Goal: Task Accomplishment & Management: Manage account settings

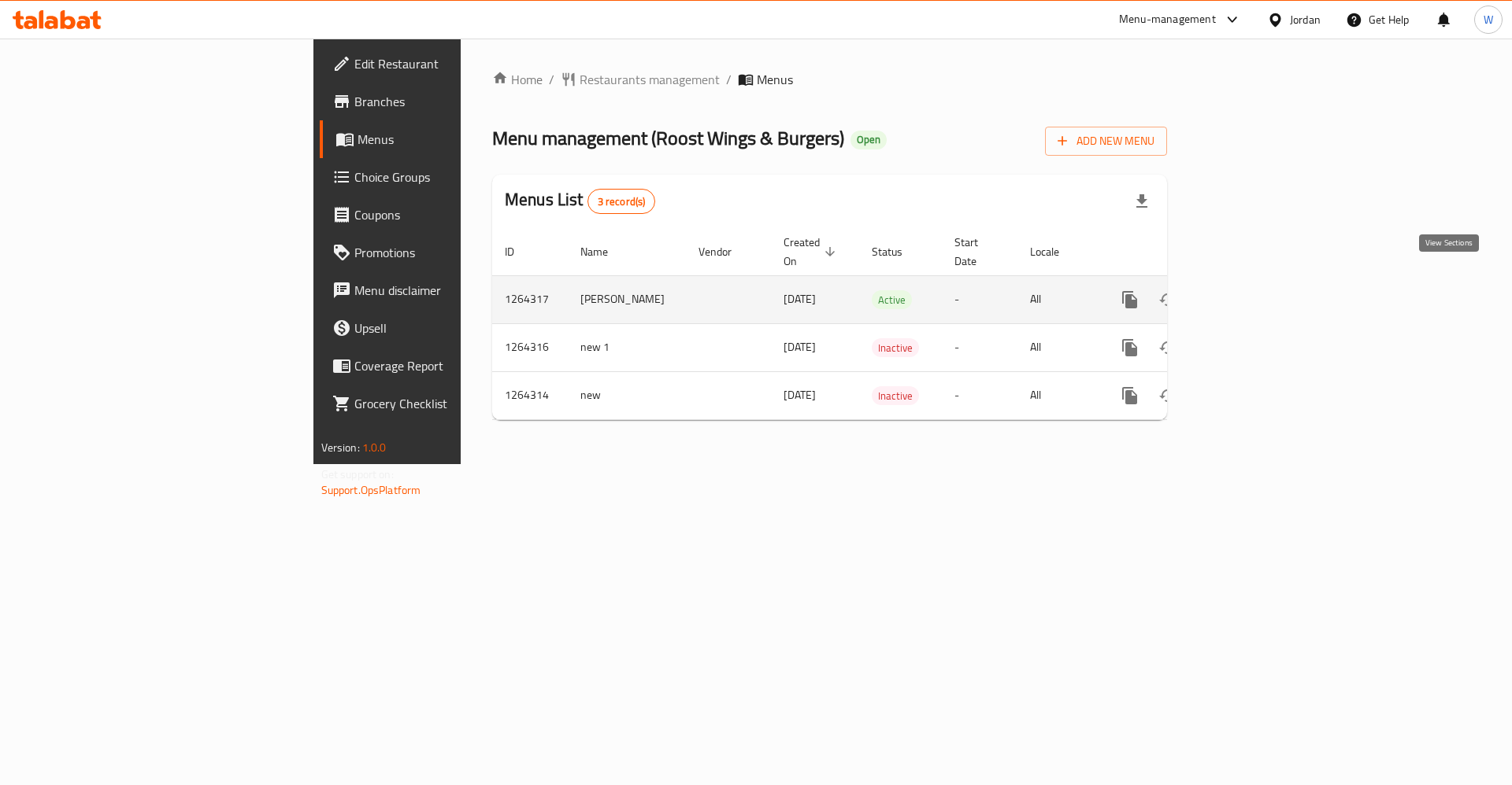
click at [1253, 290] on icon "enhanced table" at bounding box center [1243, 299] width 19 height 19
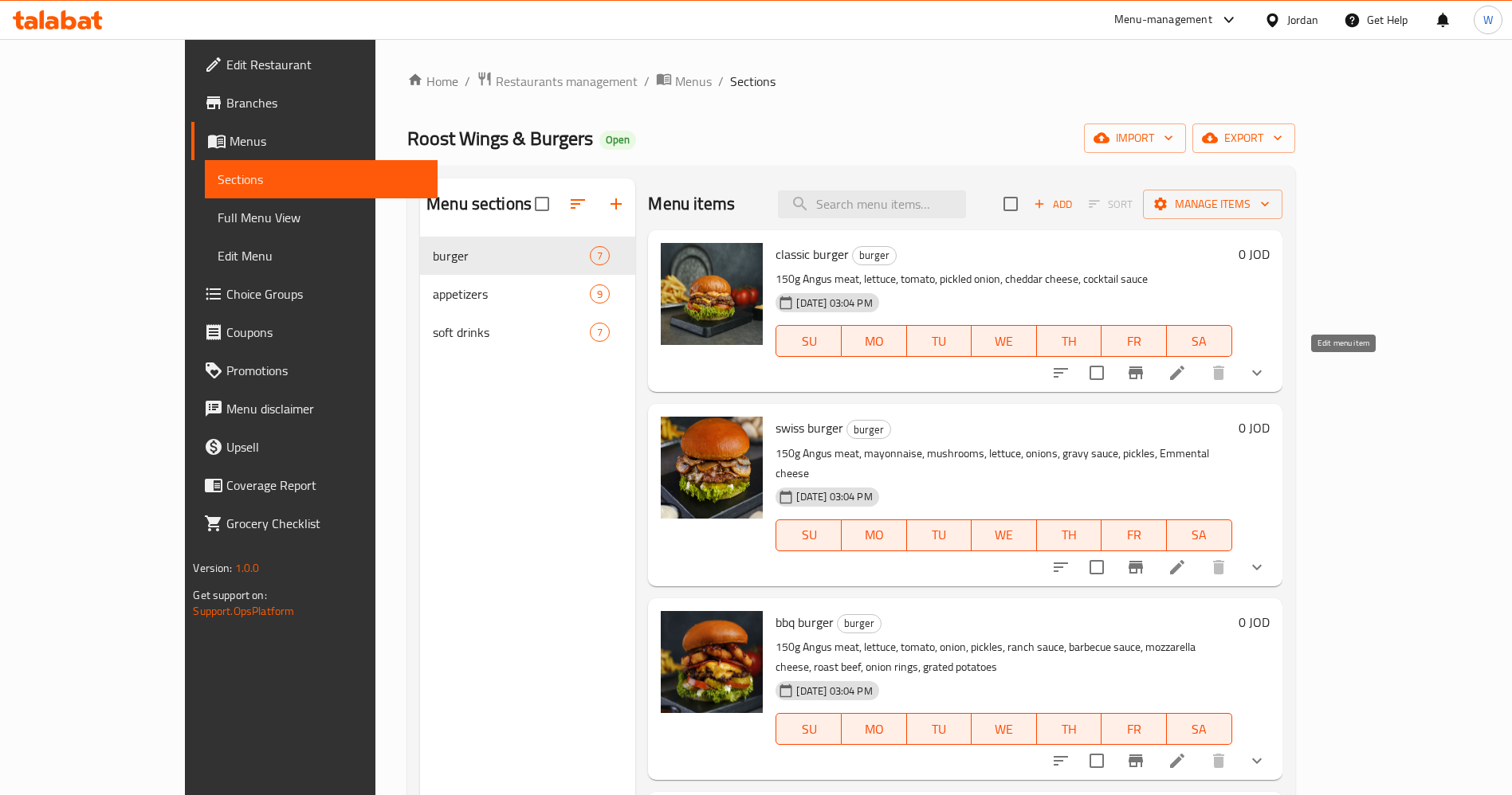
click at [1185, 374] on icon at bounding box center [1177, 373] width 15 height 15
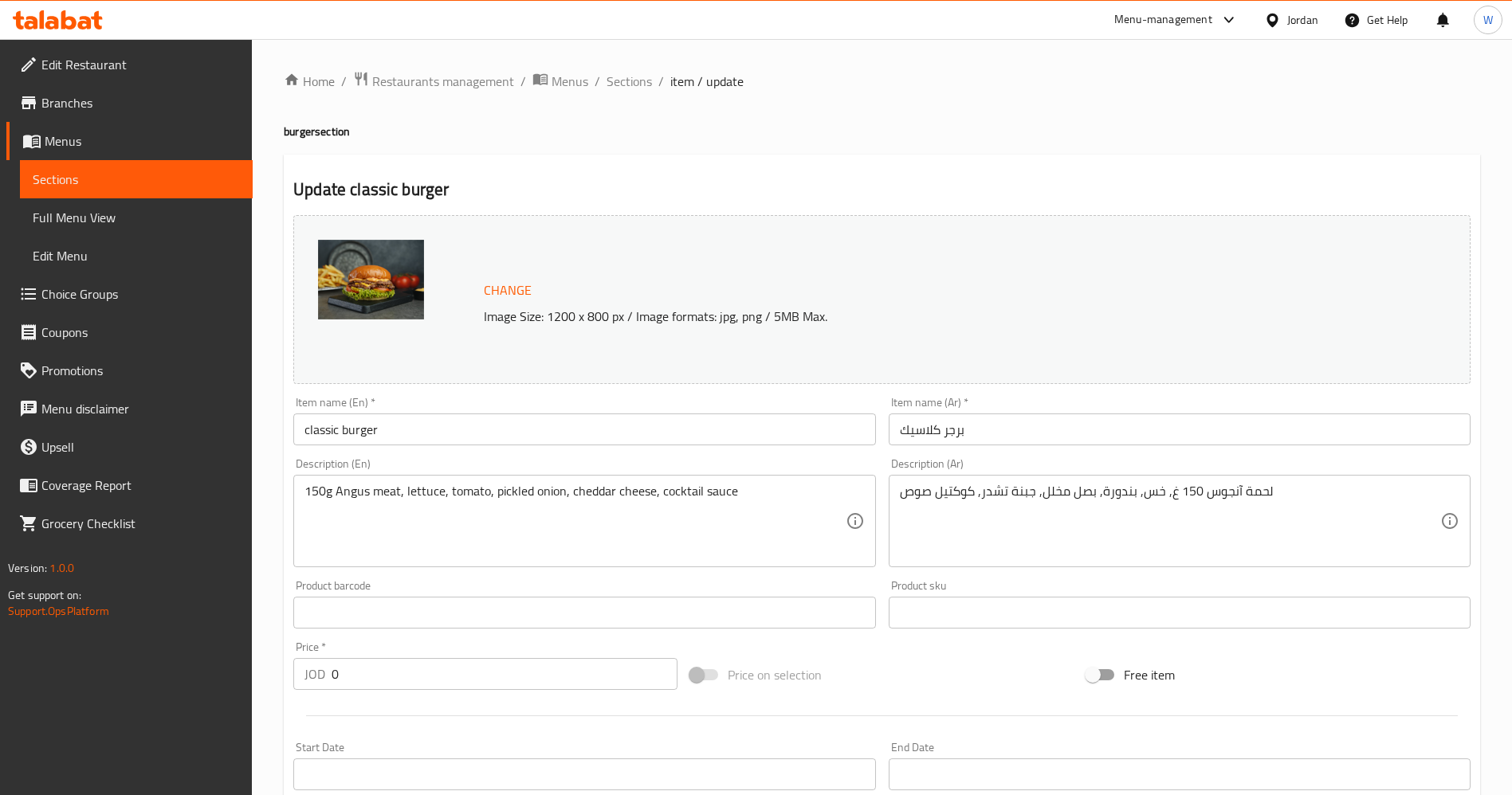
click at [105, 121] on link "Branches" at bounding box center [129, 102] width 246 height 38
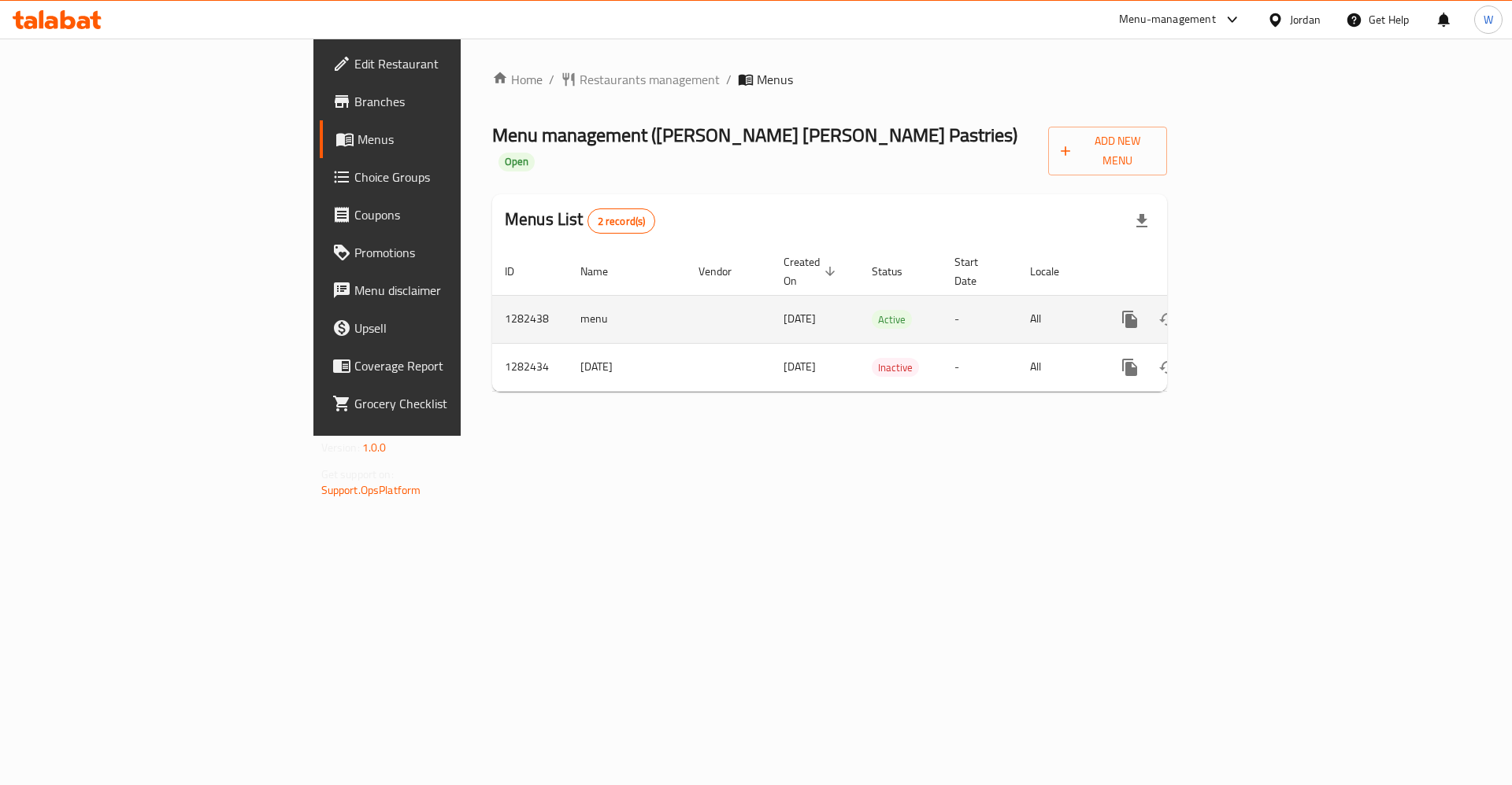
click at [1263, 301] on div "enhanced table" at bounding box center [1186, 320] width 151 height 38
click at [1253, 310] on icon "enhanced table" at bounding box center [1243, 319] width 19 height 19
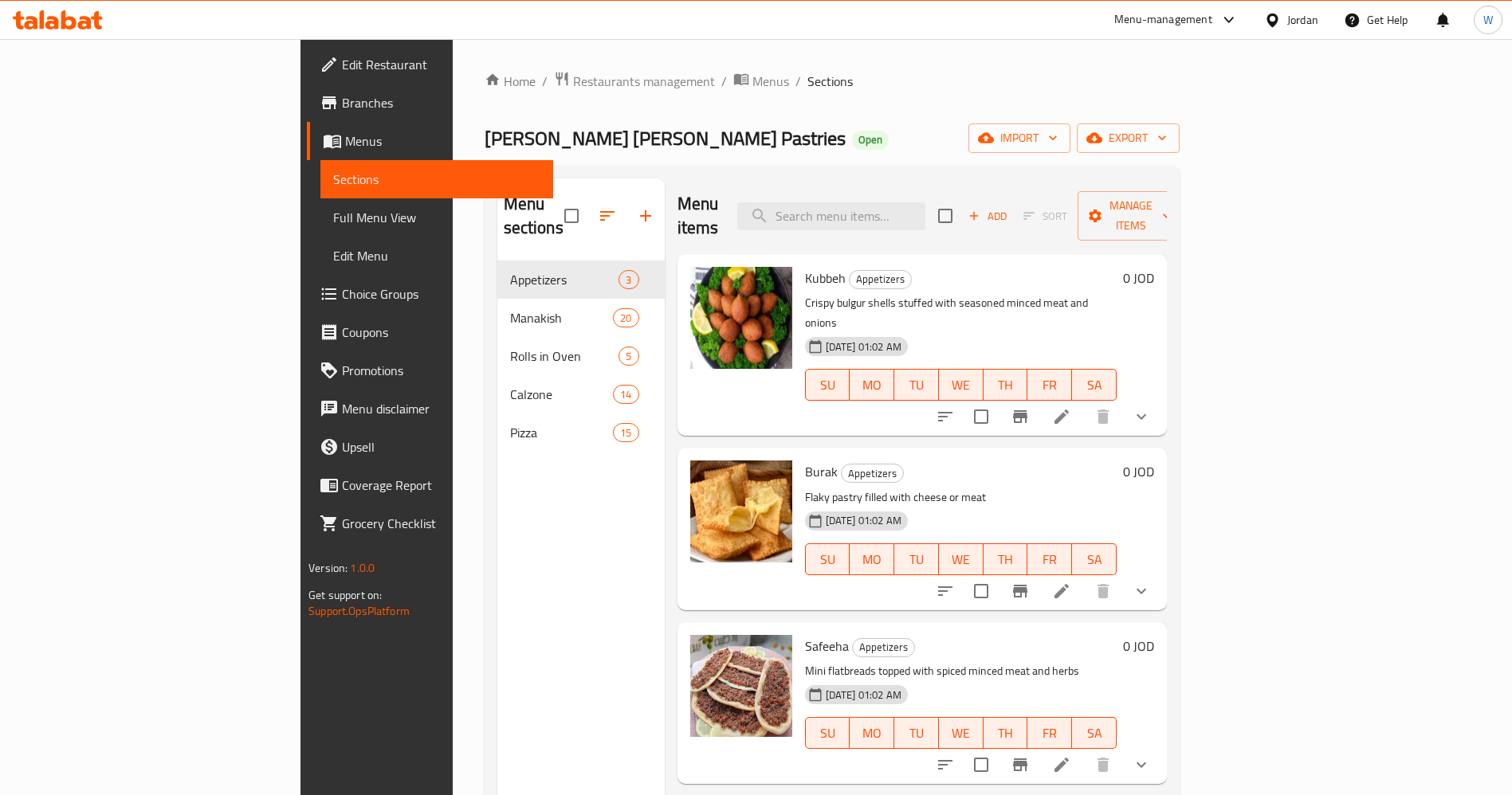
click at [498, 627] on div "Menu sections Appetizers 3 Manakish 20 Rolls in Oven 5 Calzone 14 Pizza 15" at bounding box center [581, 575] width 167 height 795
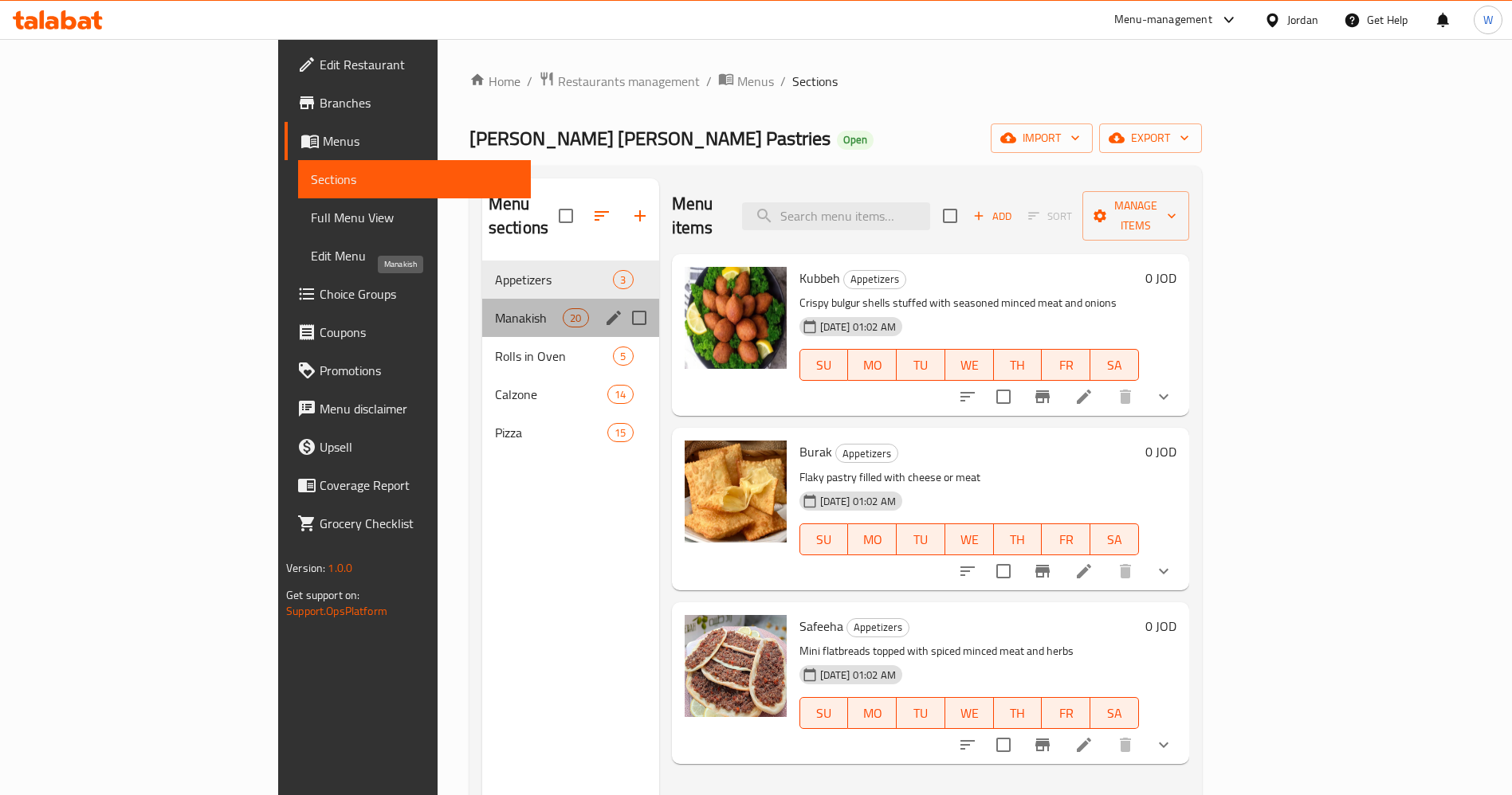
click at [495, 308] on span "Manakish" at bounding box center [529, 317] width 68 height 19
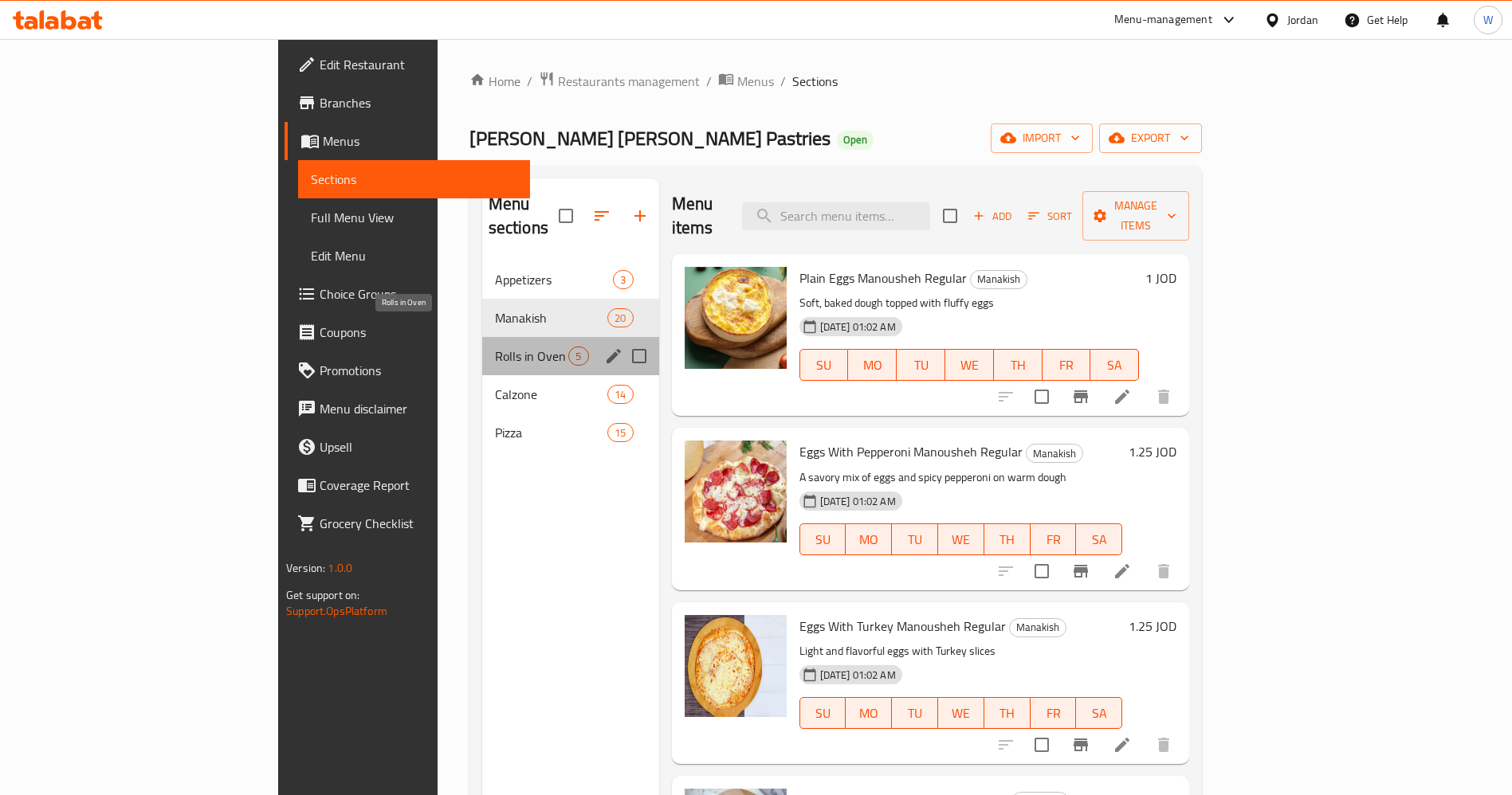
click at [495, 347] on span "Rolls in Oven" at bounding box center [531, 356] width 74 height 19
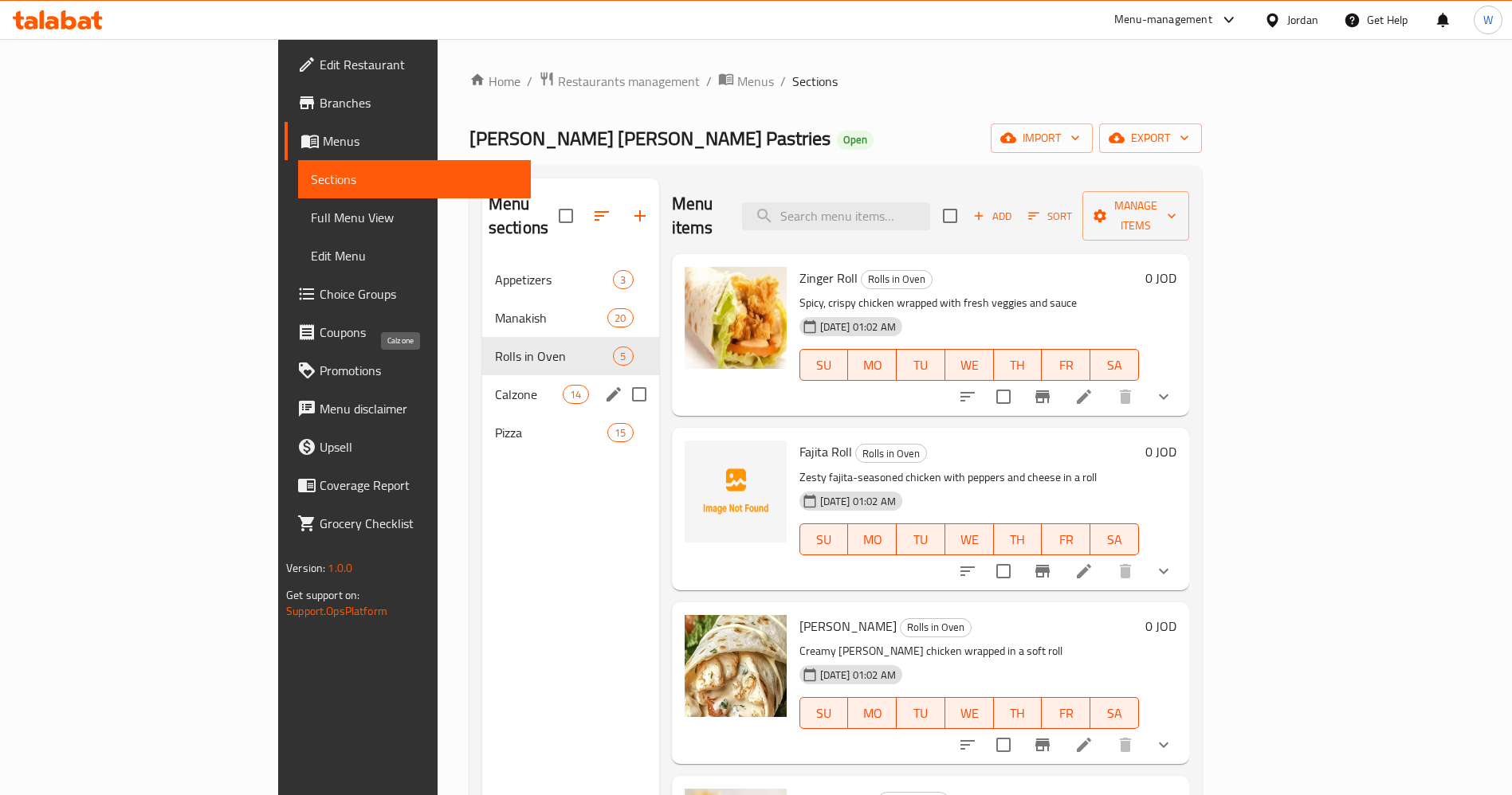
click at [495, 385] on span "Calzone" at bounding box center [529, 394] width 68 height 19
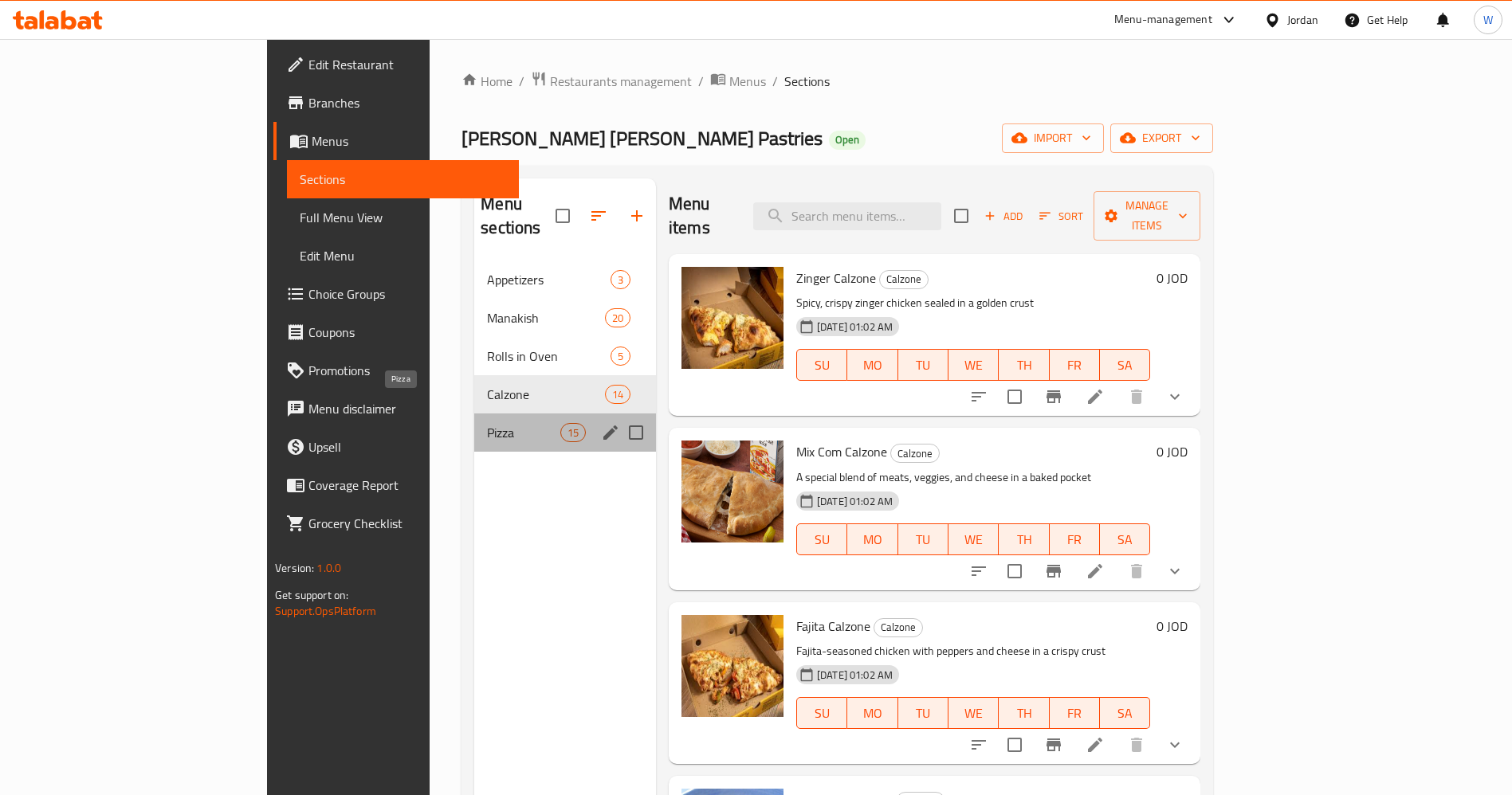
click at [487, 424] on span "Pizza" at bounding box center [522, 433] width 72 height 19
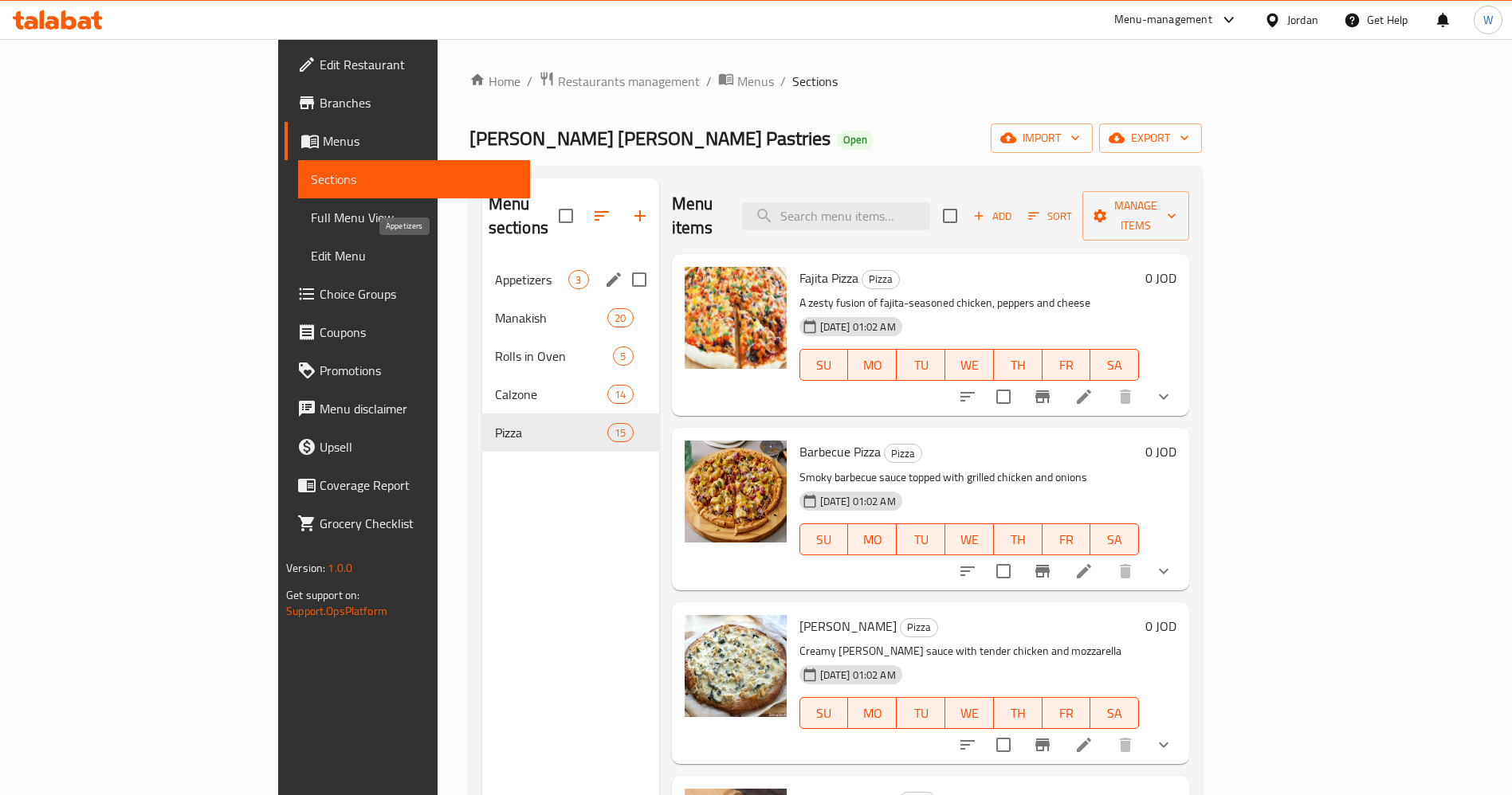
click at [495, 270] on span "Appetizers" at bounding box center [531, 279] width 74 height 19
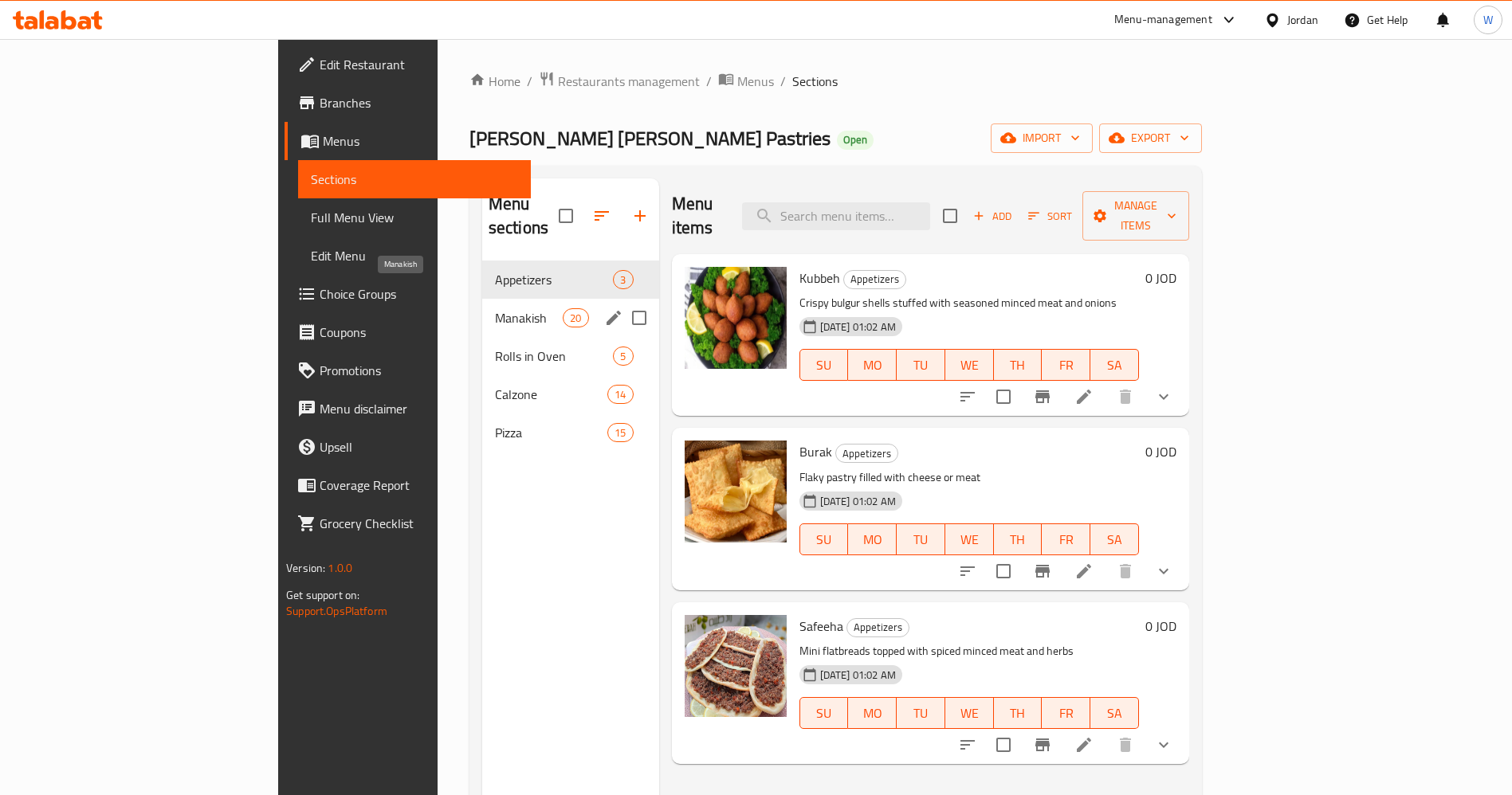
click at [495, 308] on span "Manakish" at bounding box center [529, 317] width 68 height 19
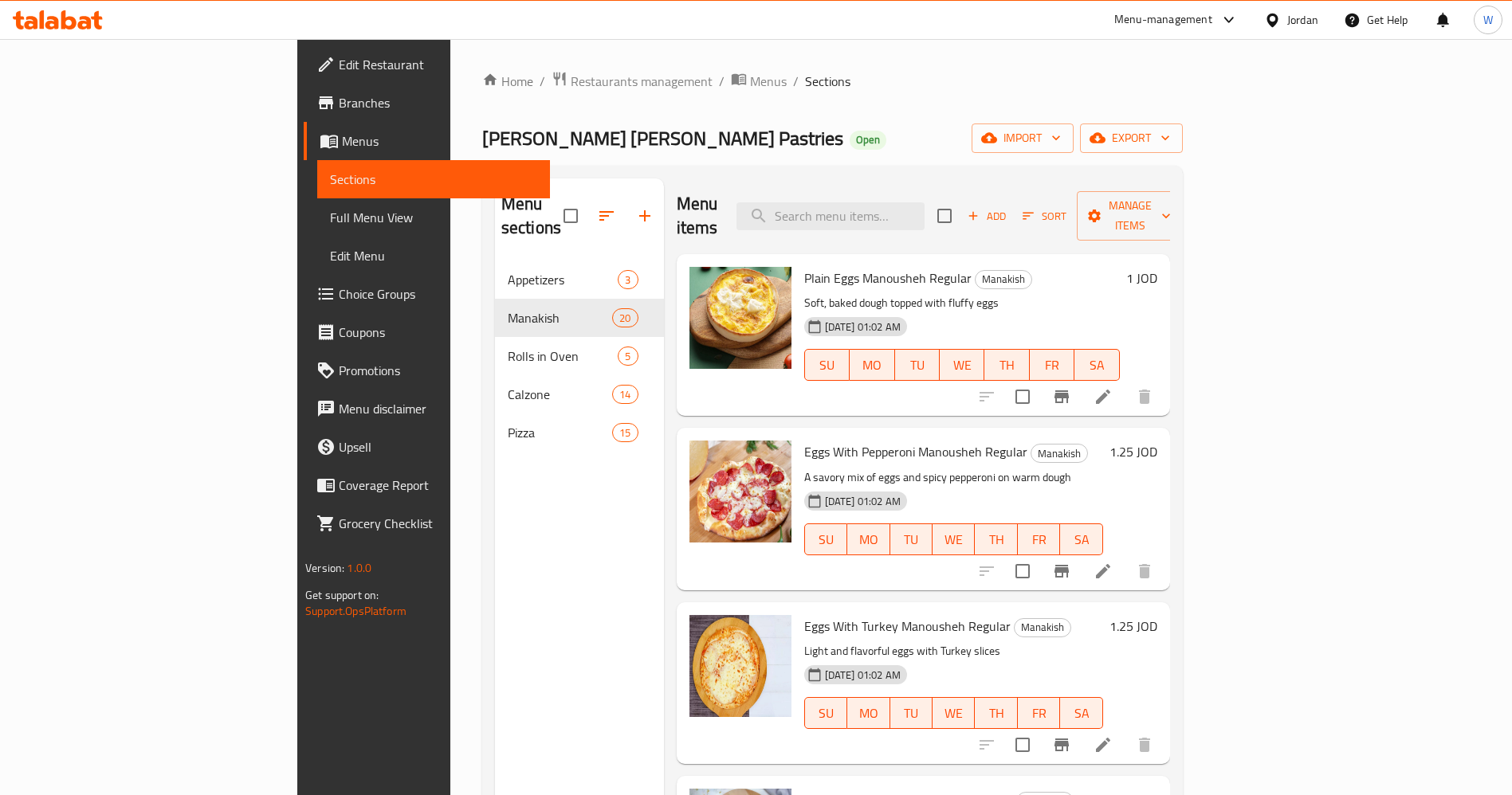
click at [810, 40] on div "Home / Restaurants management / Menus / Sections Al Baraka Al Shamia Pastries O…" at bounding box center [831, 529] width 764 height 980
click at [571, 78] on span "Restaurants management" at bounding box center [641, 81] width 142 height 19
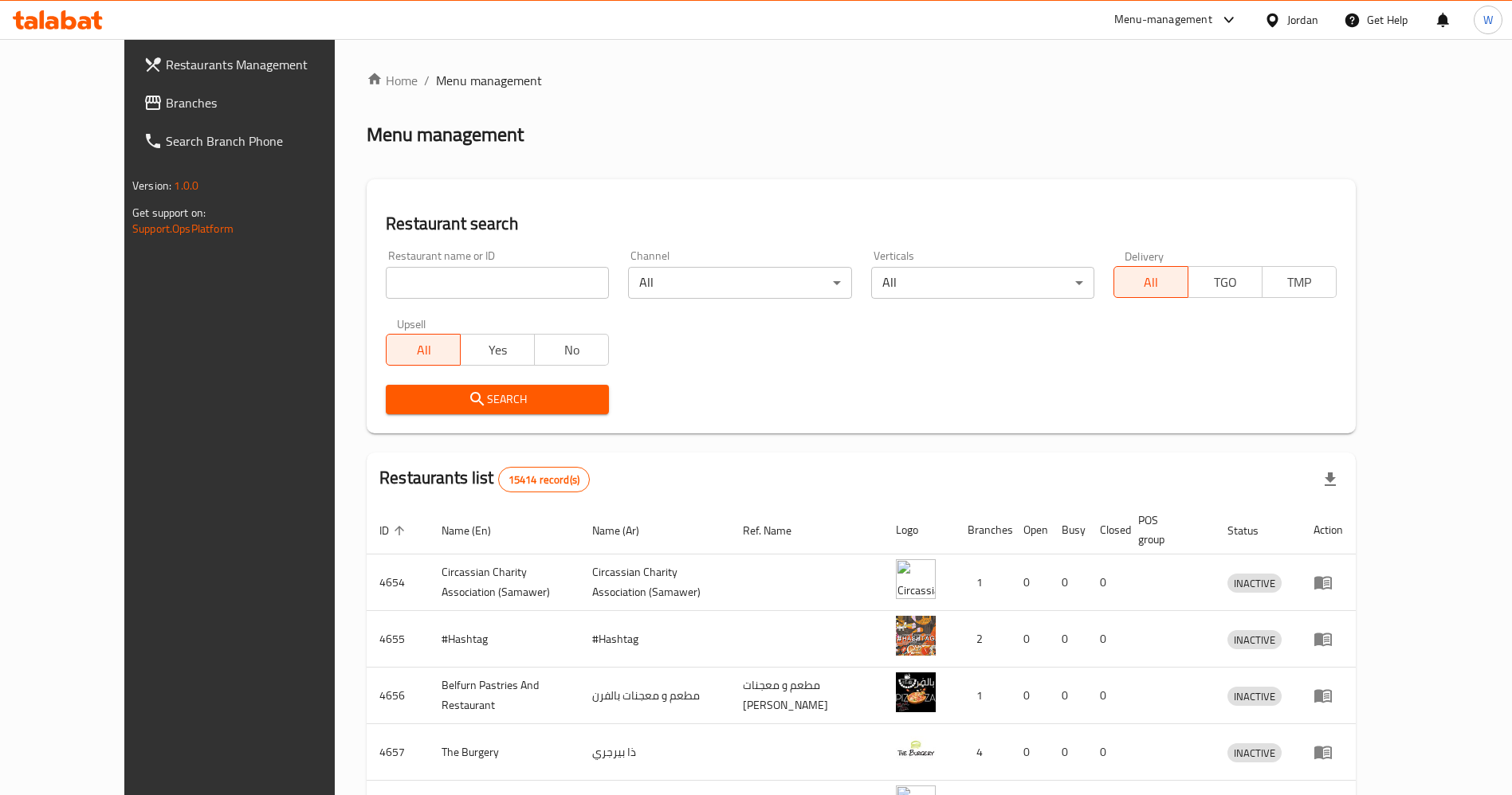
click at [418, 286] on div "Home / Menu management Menu management Restaurant search Restaurant name or ID …" at bounding box center [861, 623] width 989 height 1104
click at [415, 286] on input "search" at bounding box center [498, 283] width 223 height 32
paste input "776859"
type input "776859"
click at [166, 111] on span "Branches" at bounding box center [264, 102] width 198 height 19
